Goal: Task Accomplishment & Management: Manage account settings

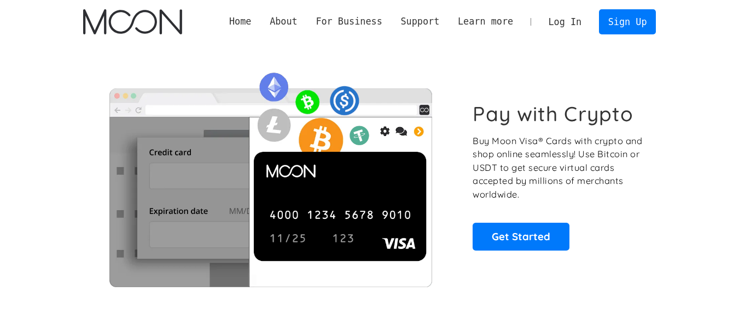
click at [565, 23] on link "Log In" at bounding box center [564, 22] width 51 height 24
